Goal: Task Accomplishment & Management: Manage account settings

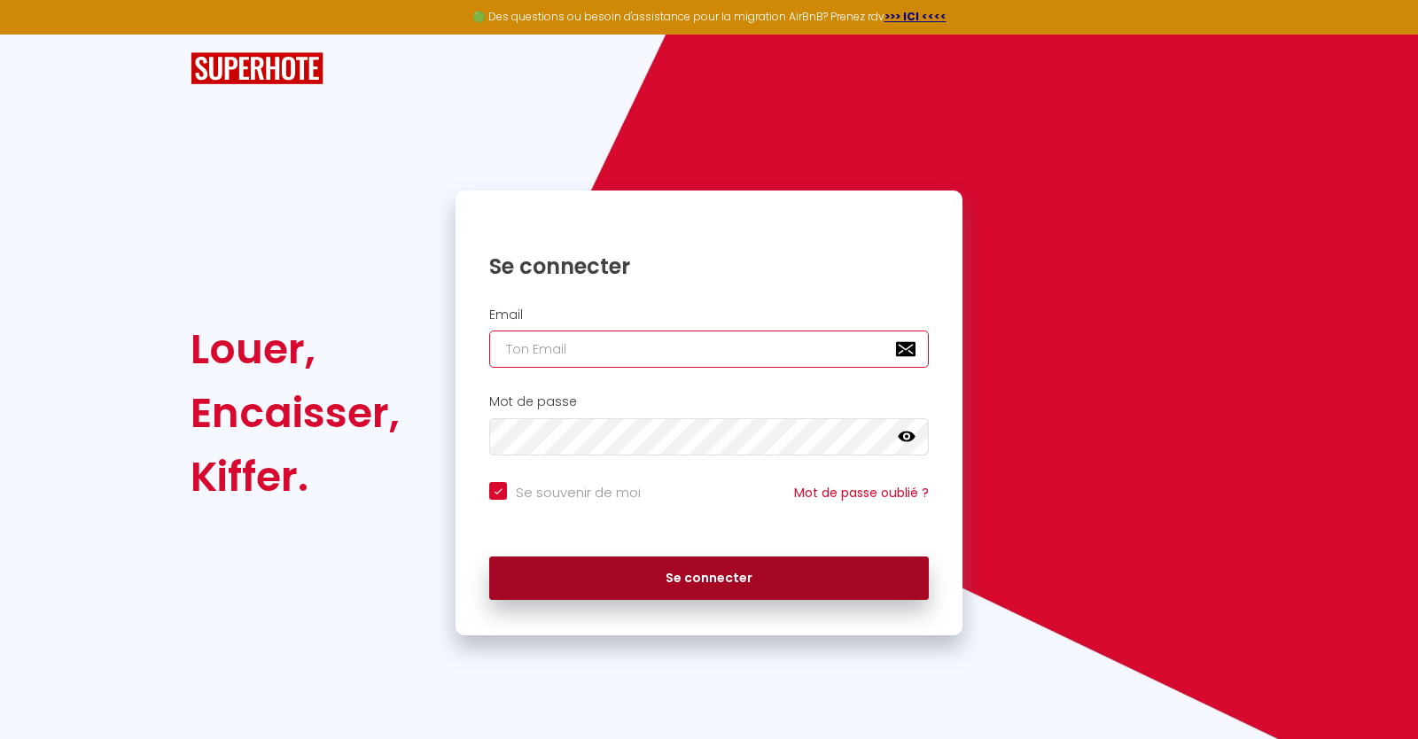
type input "[EMAIL_ADDRESS][DOMAIN_NAME]"
click at [677, 576] on button "Se connecter" at bounding box center [709, 579] width 440 height 44
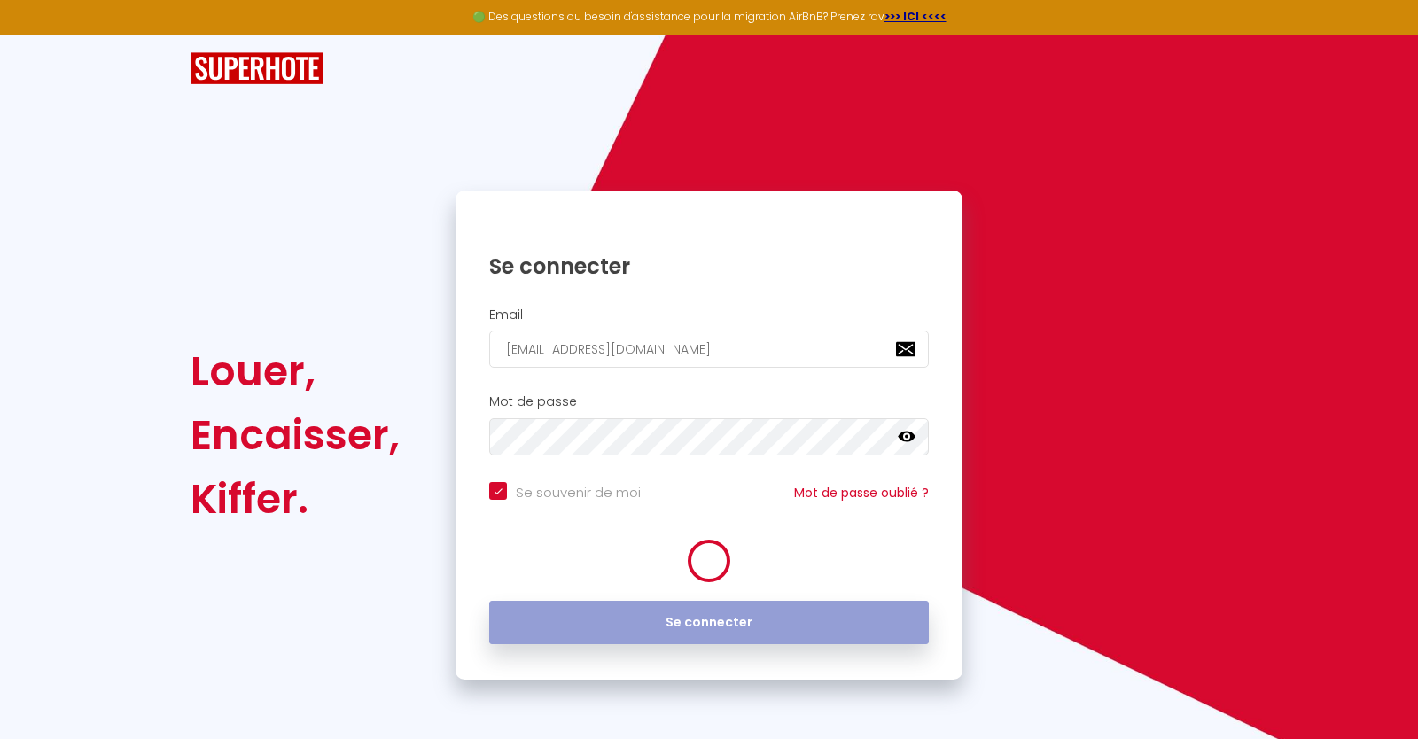
checkbox input "true"
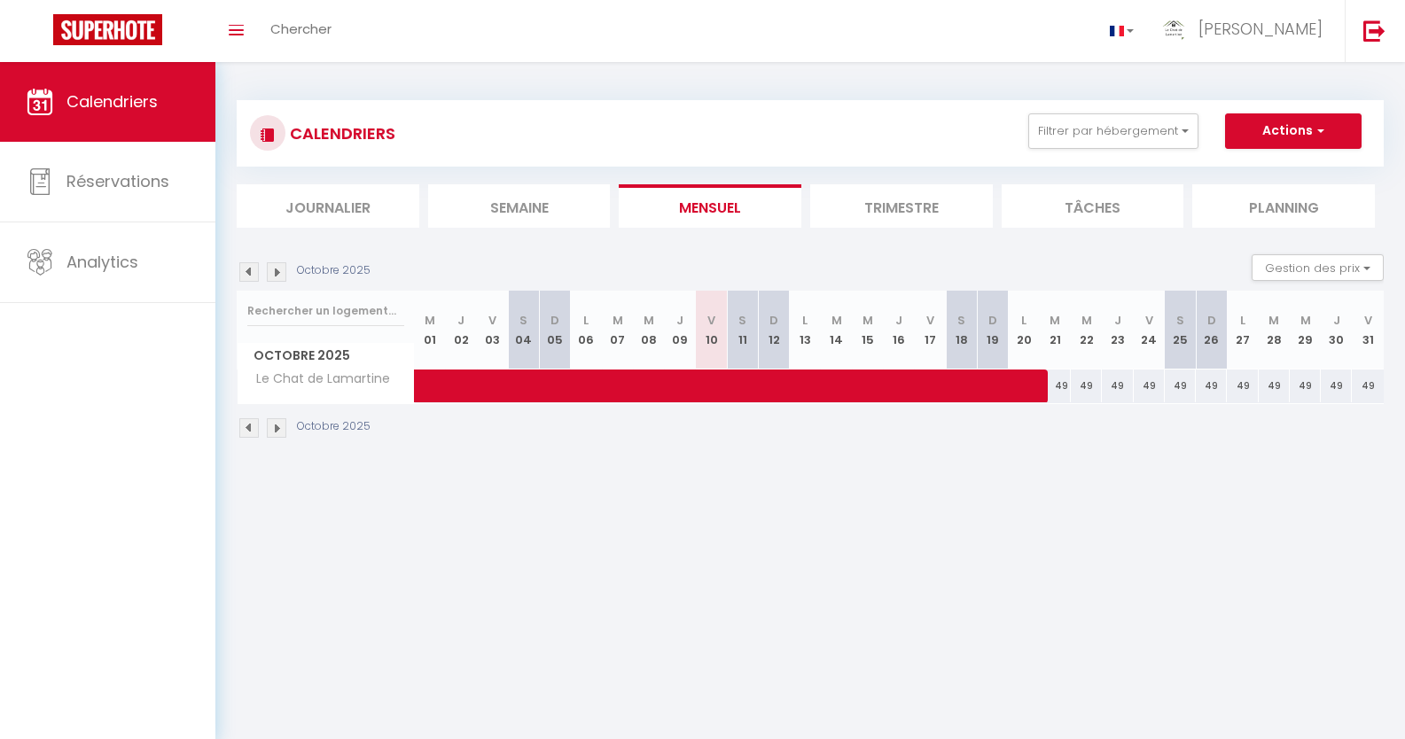
click at [275, 270] on img at bounding box center [276, 271] width 19 height 19
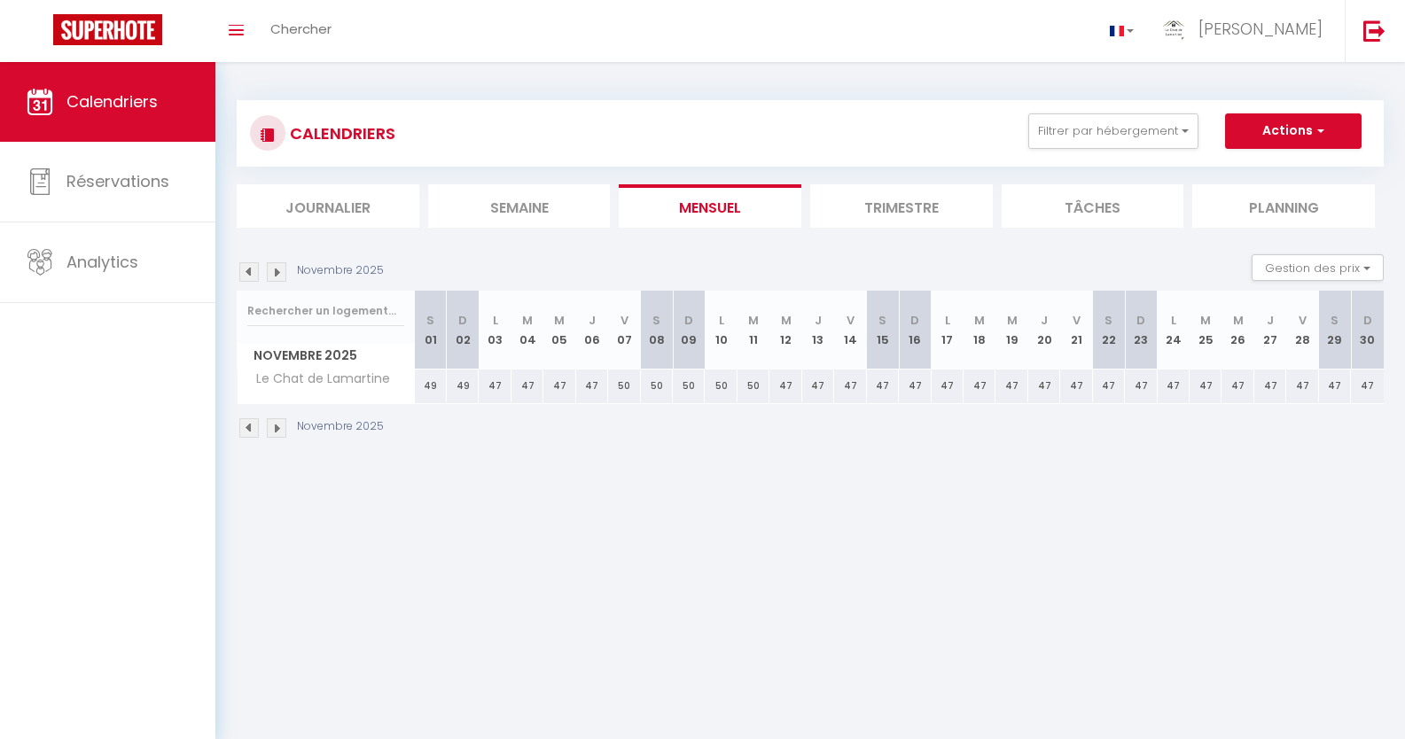
click at [275, 270] on img at bounding box center [276, 271] width 19 height 19
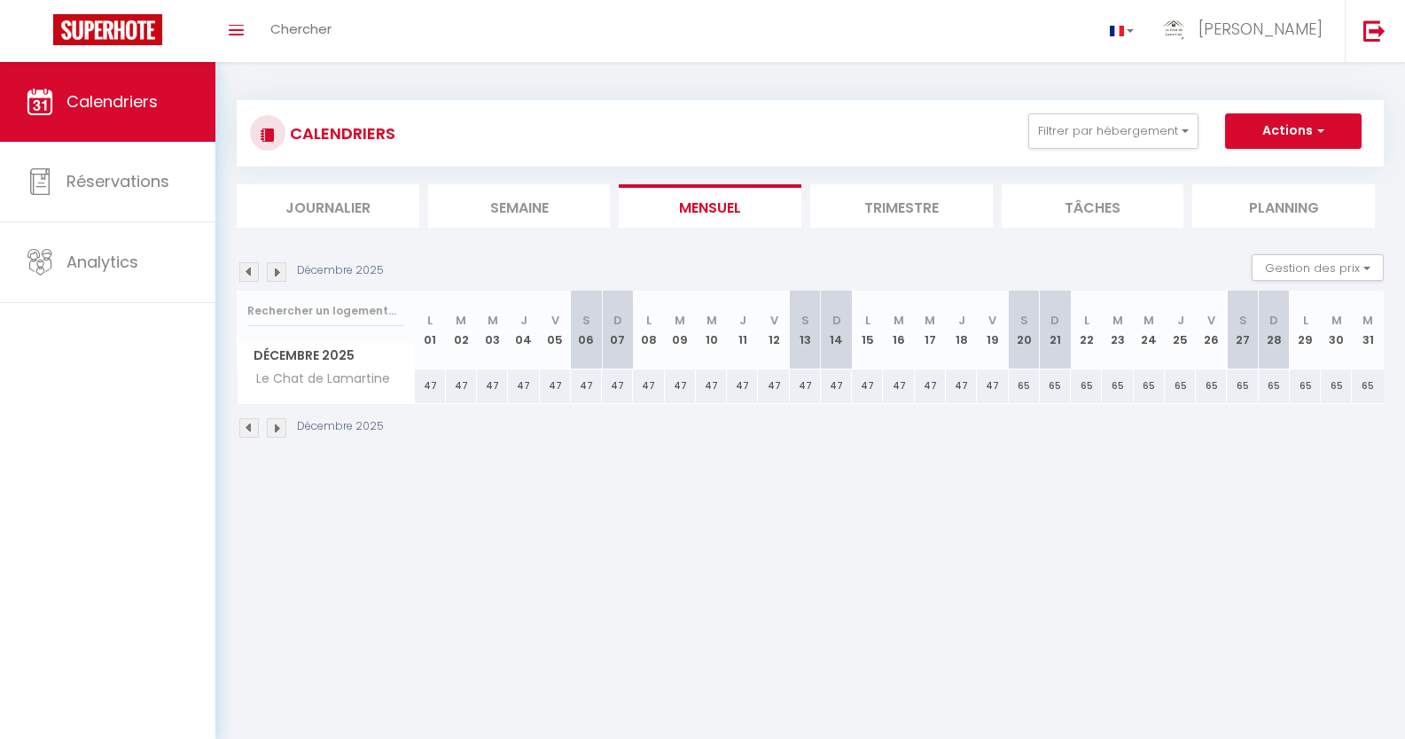
click at [275, 270] on img at bounding box center [276, 271] width 19 height 19
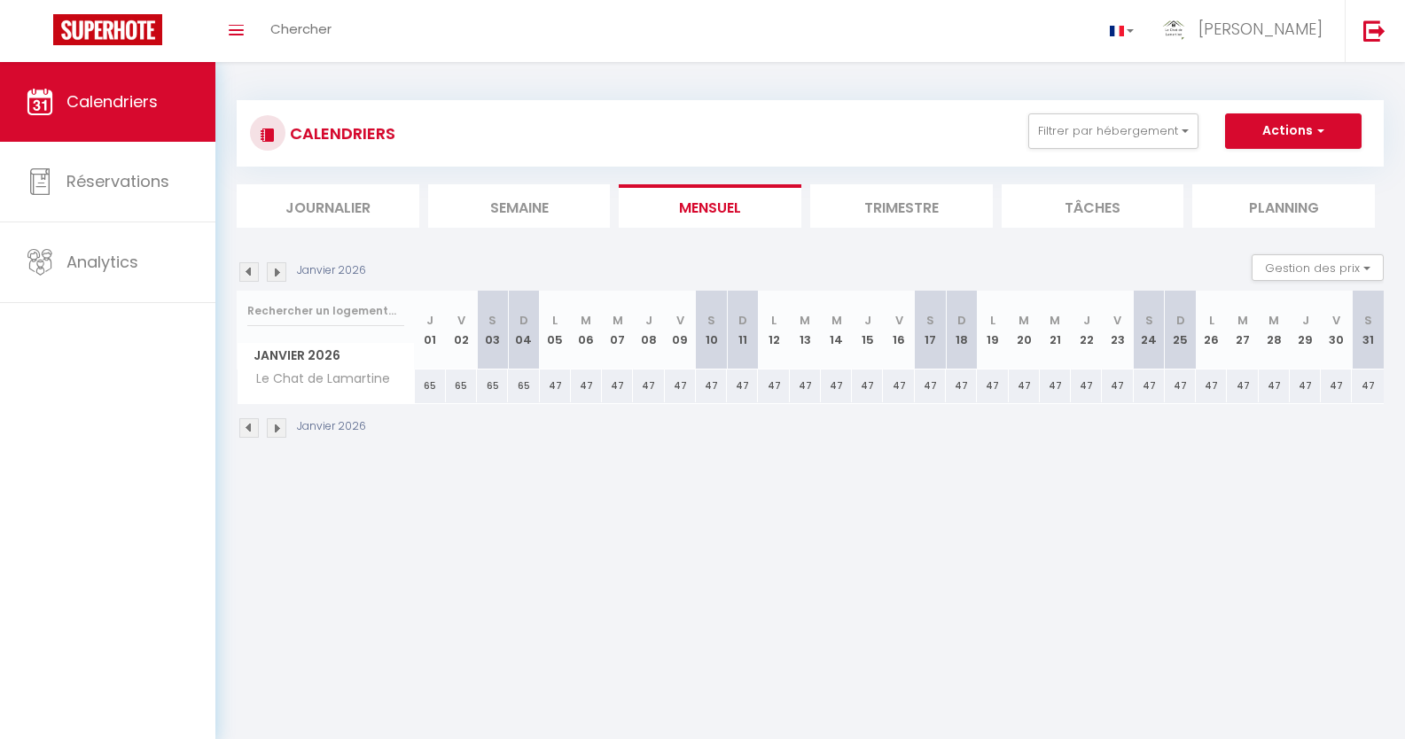
click at [248, 269] on img at bounding box center [248, 271] width 19 height 19
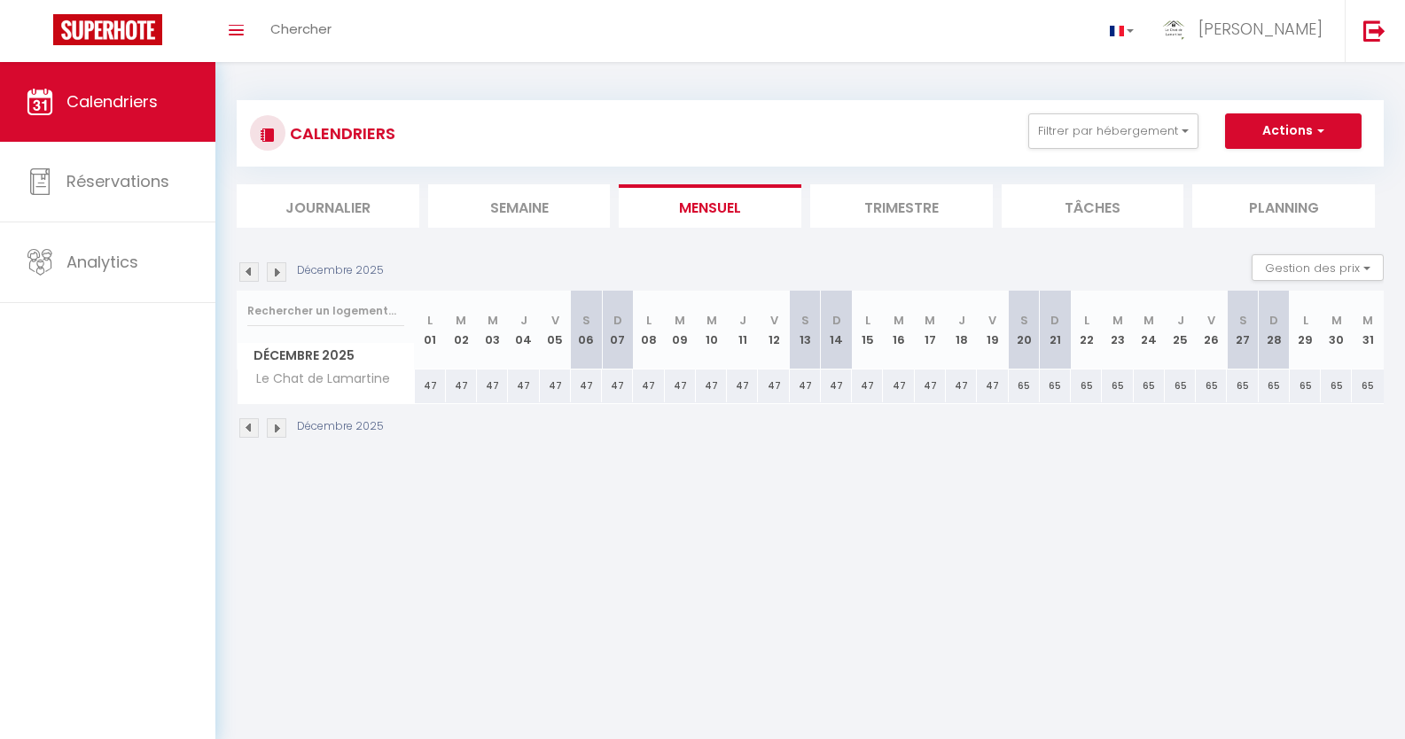
click at [248, 269] on img at bounding box center [248, 271] width 19 height 19
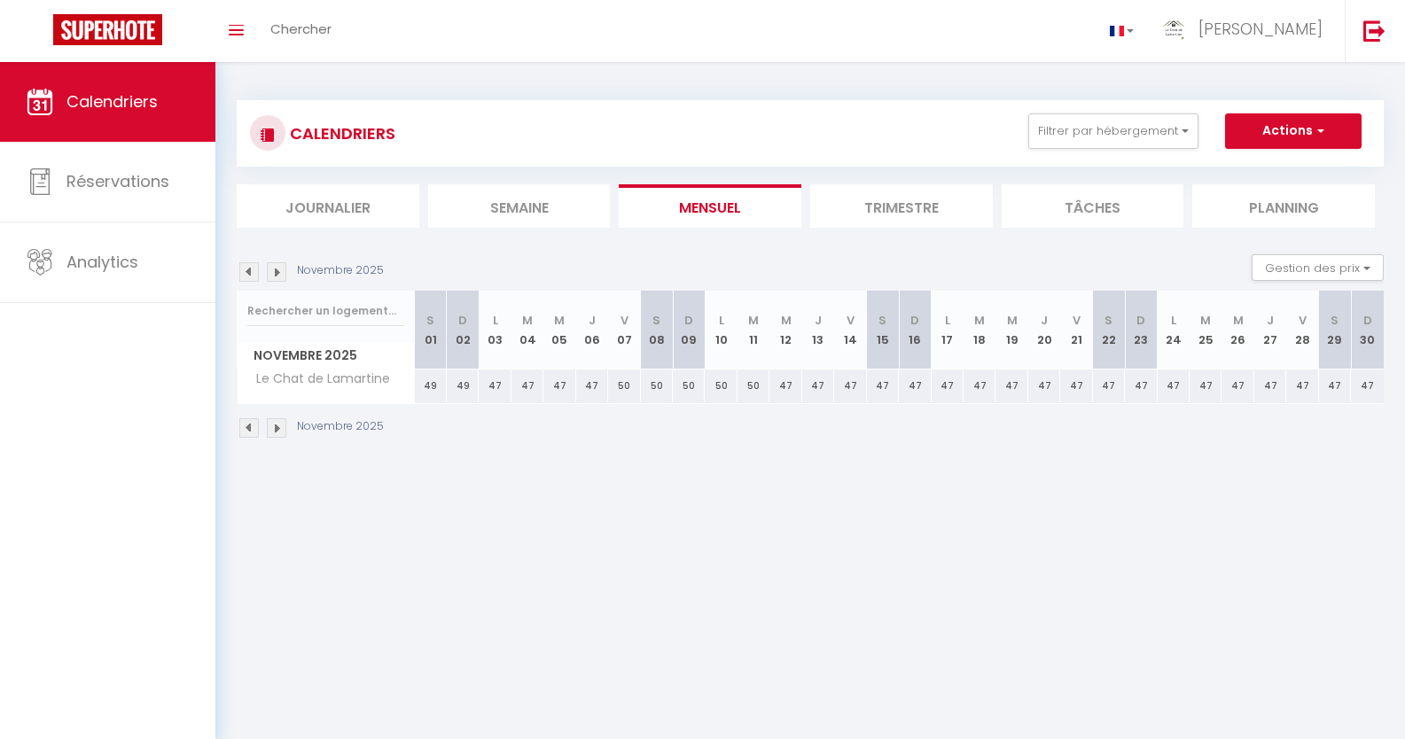
click at [248, 269] on img at bounding box center [248, 271] width 19 height 19
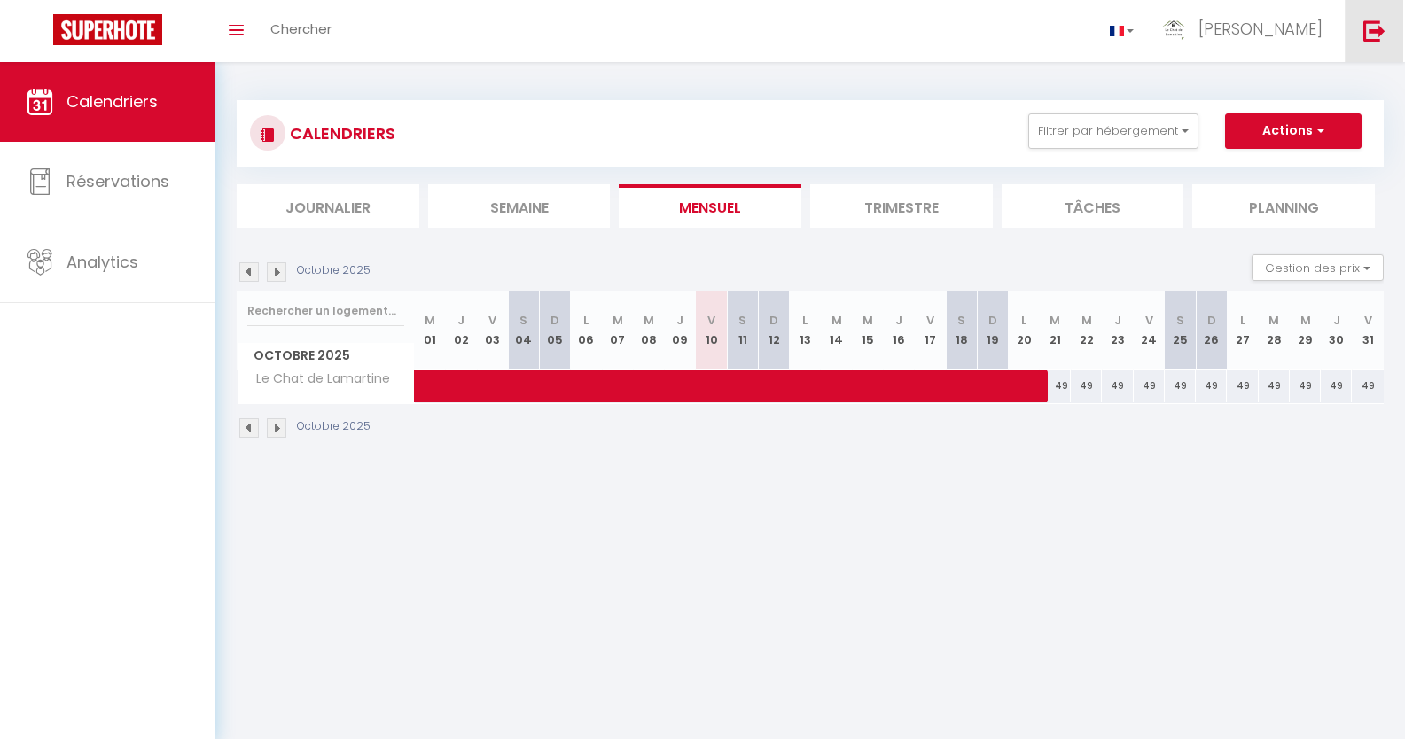
click at [1363, 17] on link at bounding box center [1373, 31] width 58 height 62
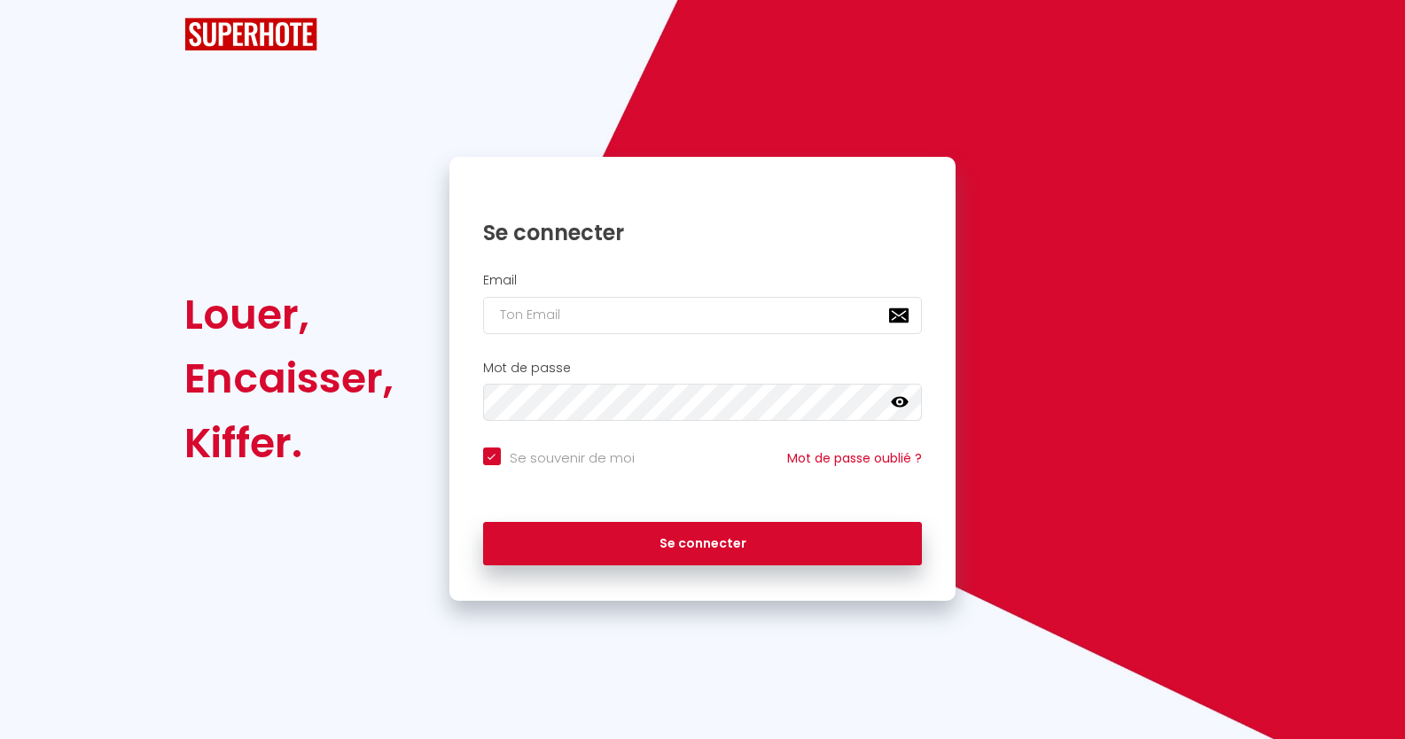
checkbox input "true"
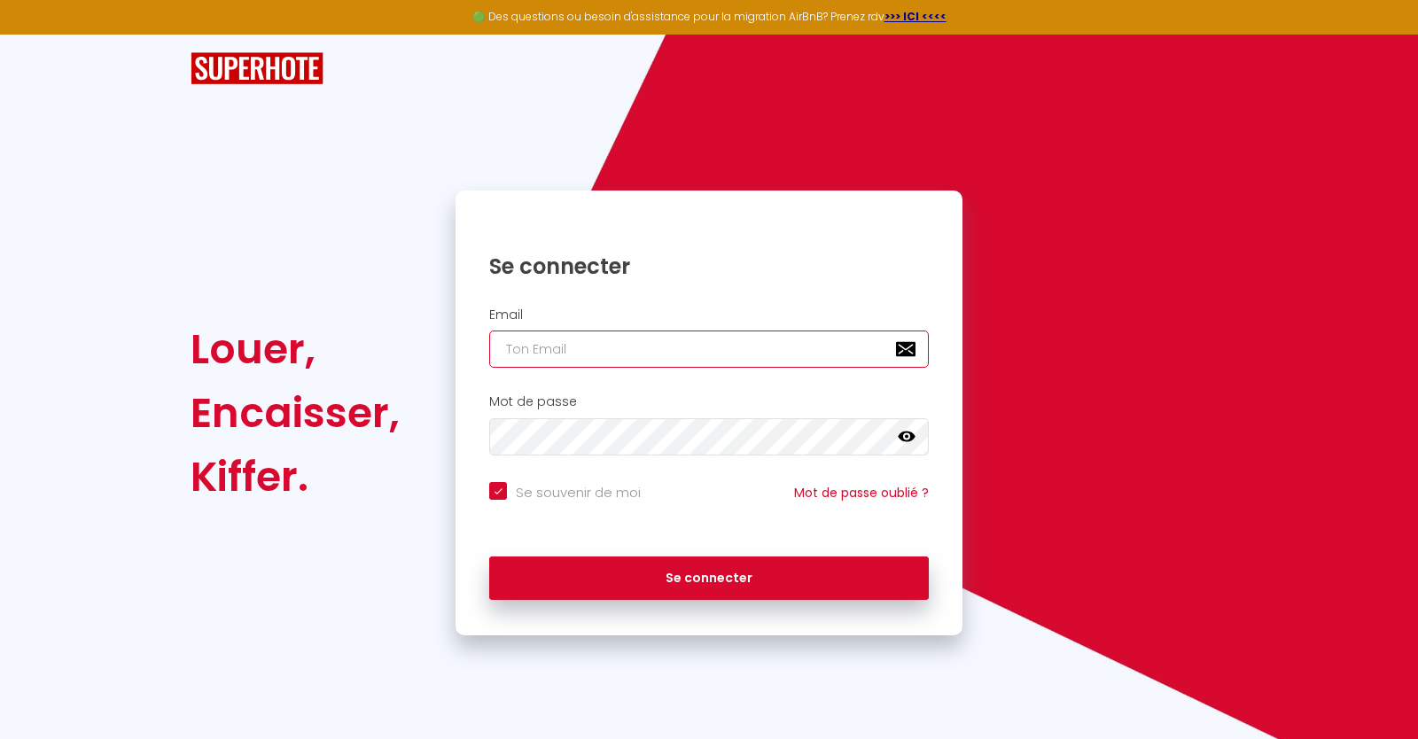
type input "[EMAIL_ADDRESS][DOMAIN_NAME]"
checkbox input "true"
